Goal: Task Accomplishment & Management: Manage account settings

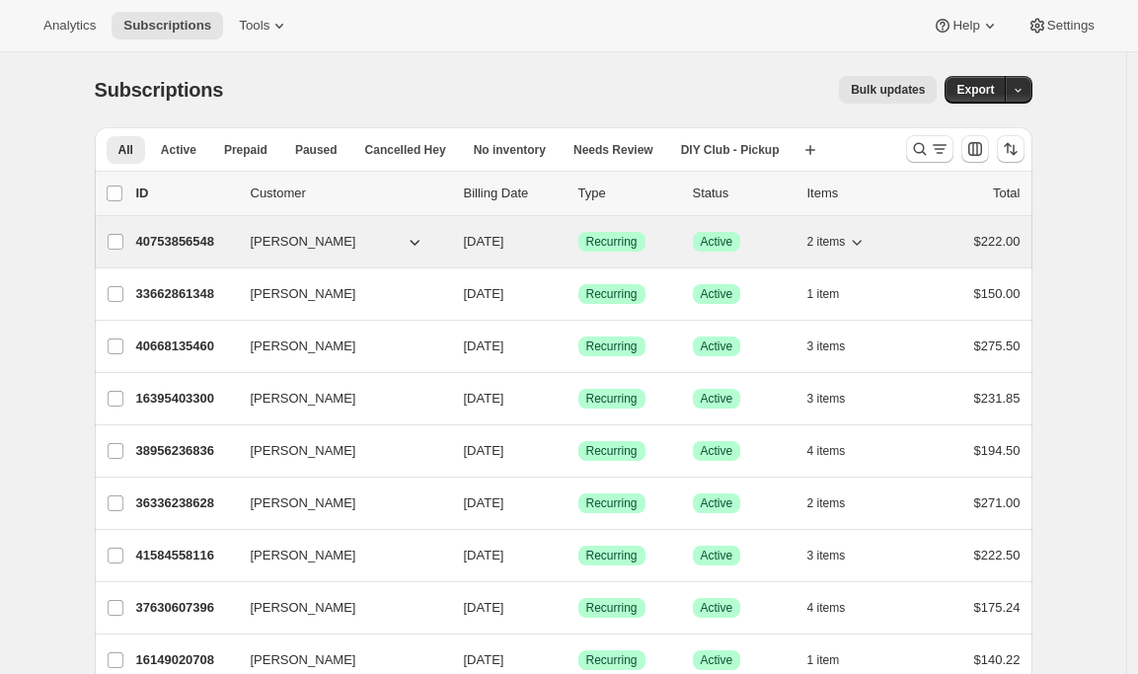
click at [177, 241] on p "40753856548" at bounding box center [185, 242] width 99 height 20
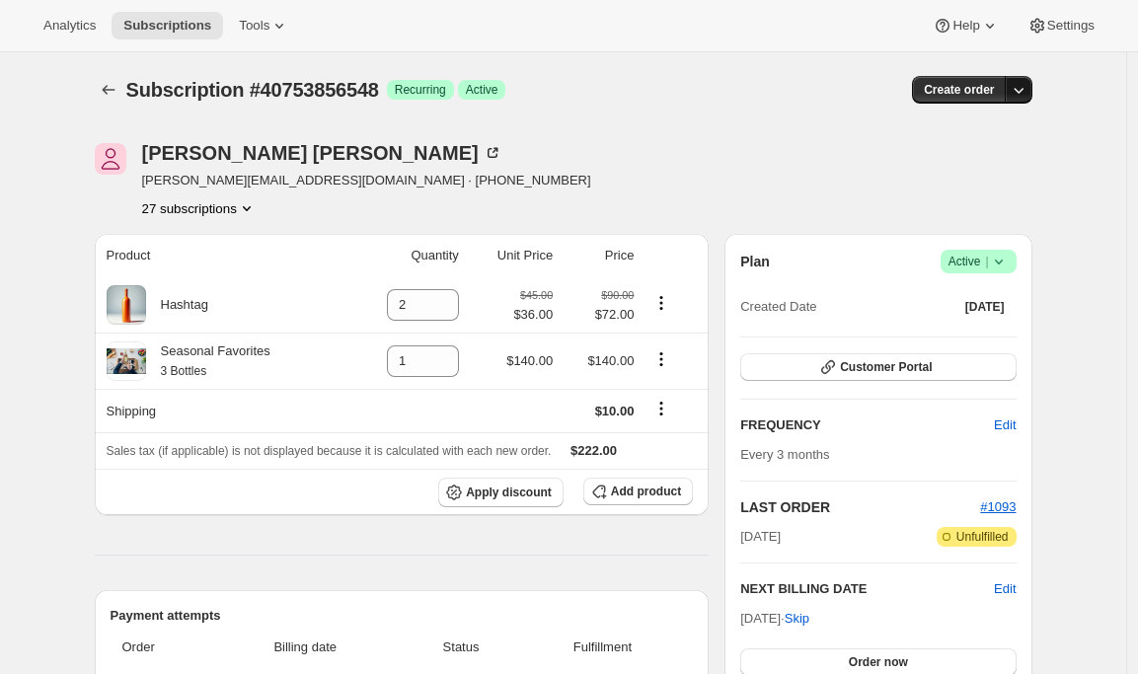
click at [1027, 94] on icon "button" at bounding box center [1019, 90] width 20 height 20
click at [997, 164] on span "Create custom one-time order" at bounding box center [940, 164] width 171 height 15
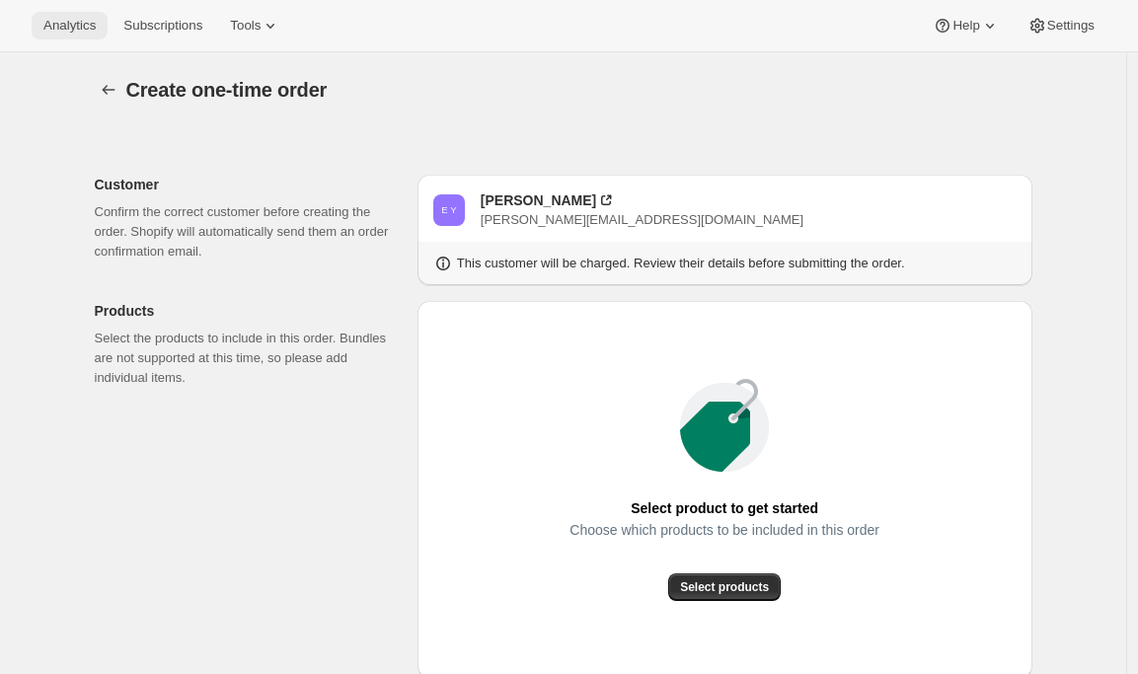
click at [81, 18] on span "Analytics" at bounding box center [69, 26] width 52 height 16
